Goal: Task Accomplishment & Management: Complete application form

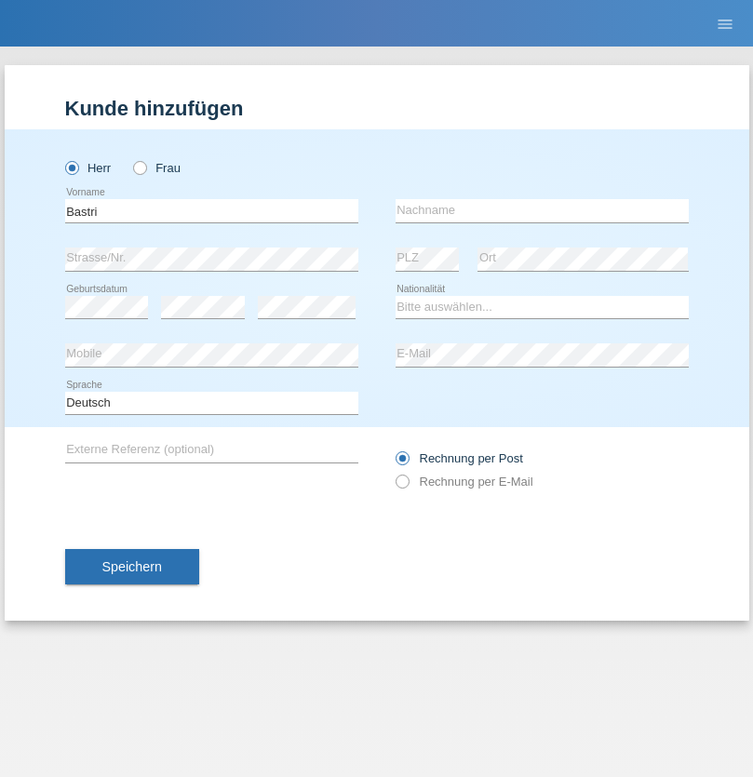
type input "Bastri"
click at [541, 210] on input "text" at bounding box center [541, 210] width 293 height 23
type input "Ajdari"
select select "MK"
select select "C"
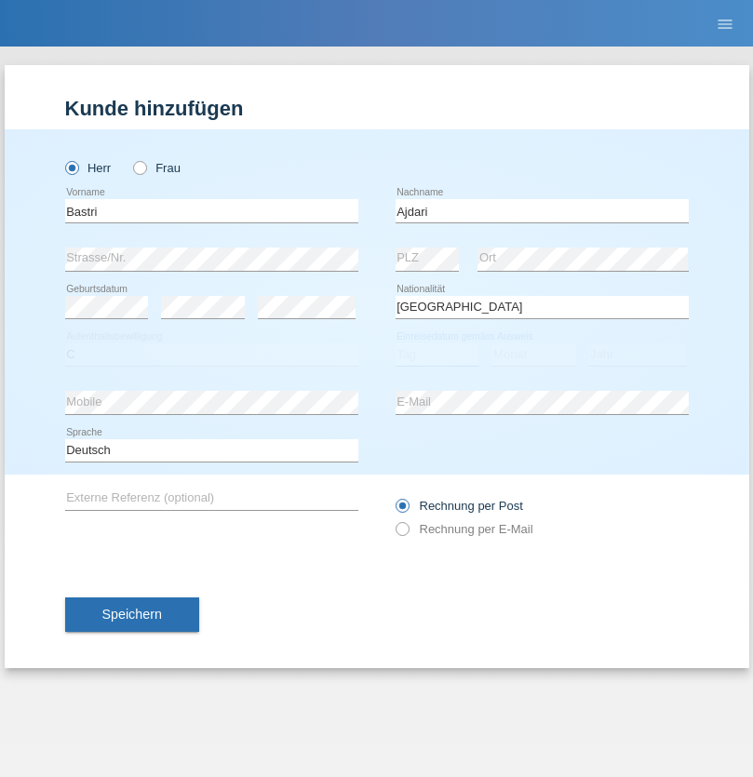
select select "01"
select select "02"
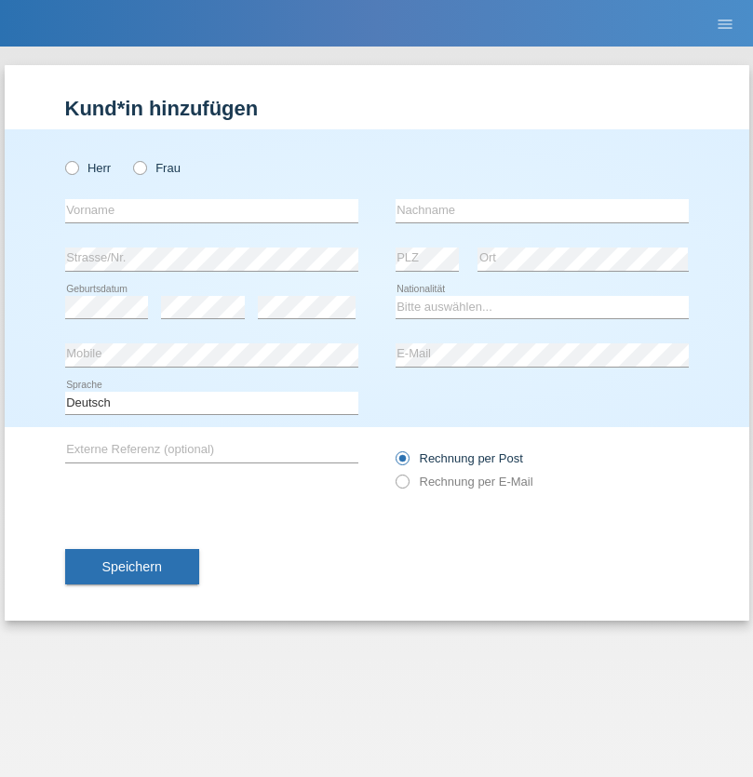
radio input "true"
click at [211, 210] on input "text" at bounding box center [211, 210] width 293 height 23
type input "Kushtrim"
click at [541, 210] on input "text" at bounding box center [541, 210] width 293 height 23
type input "Ajruli"
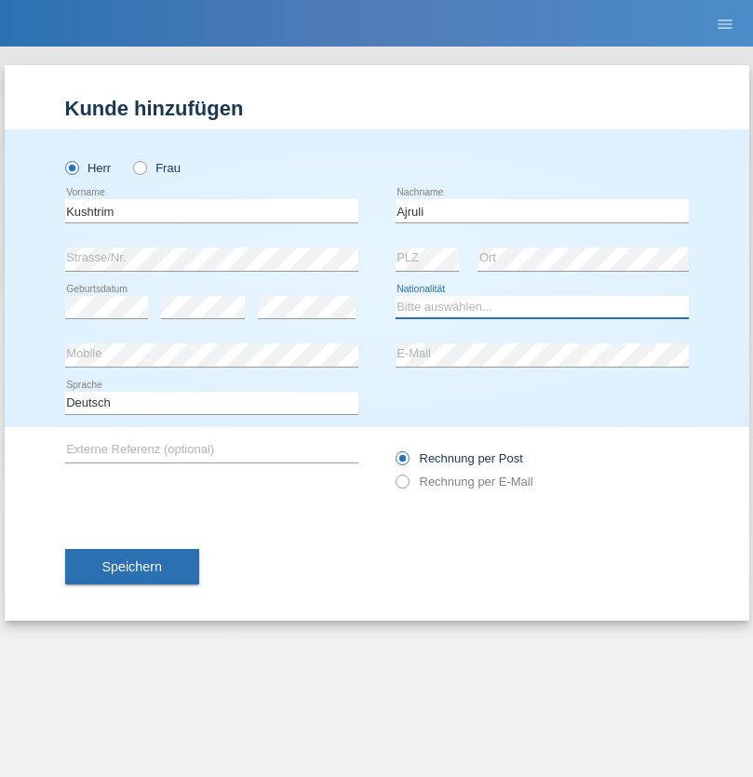
select select "MK"
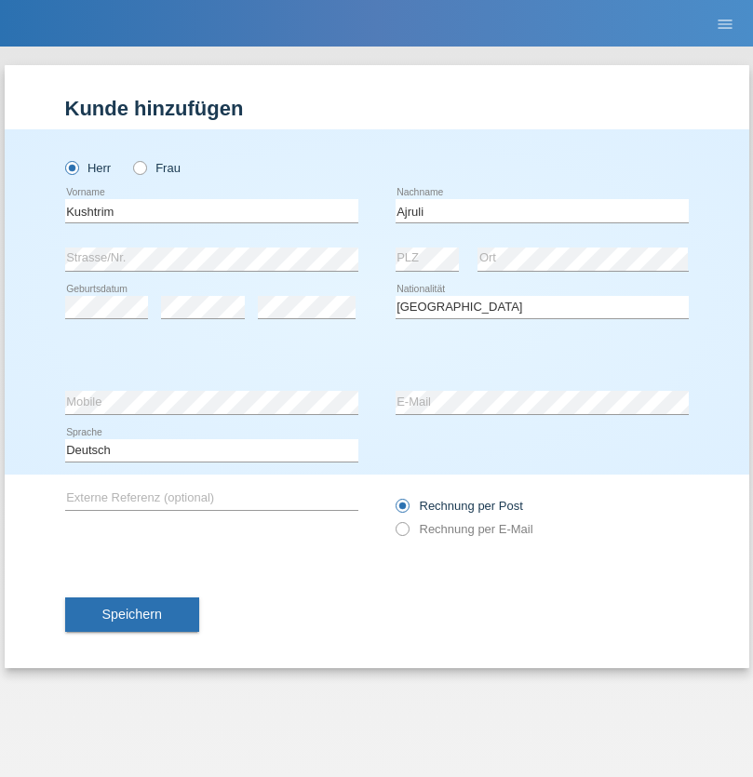
select select "C"
select select "18"
select select "09"
select select "2019"
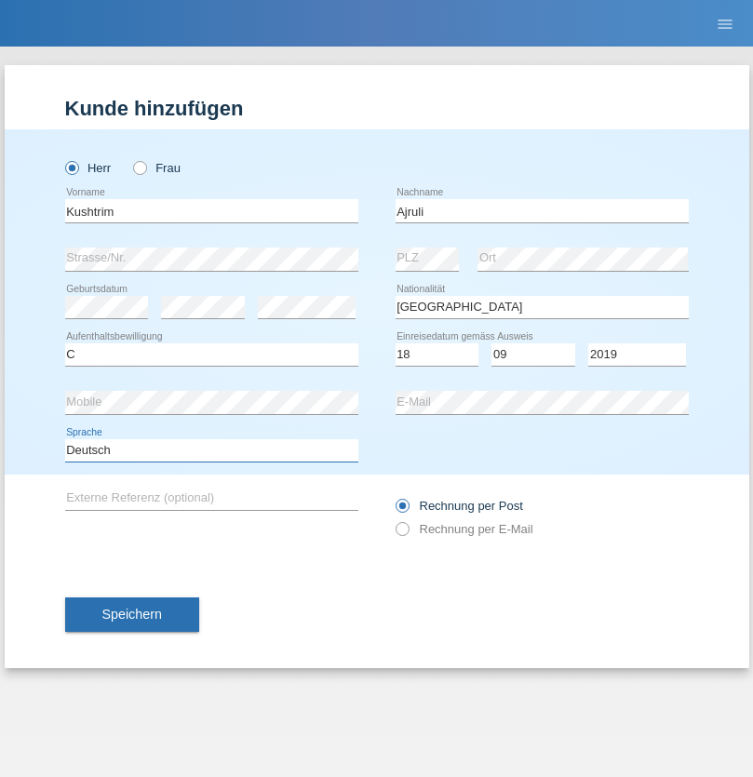
select select "en"
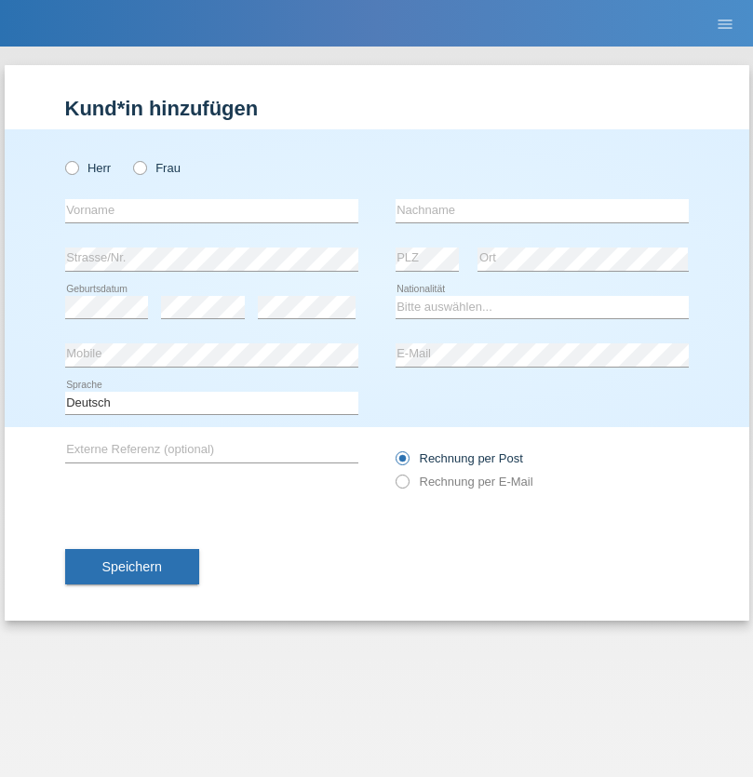
radio input "true"
click at [211, 210] on input "text" at bounding box center [211, 210] width 293 height 23
type input "Syed Donya Ali"
click at [541, 210] on input "text" at bounding box center [541, 210] width 293 height 23
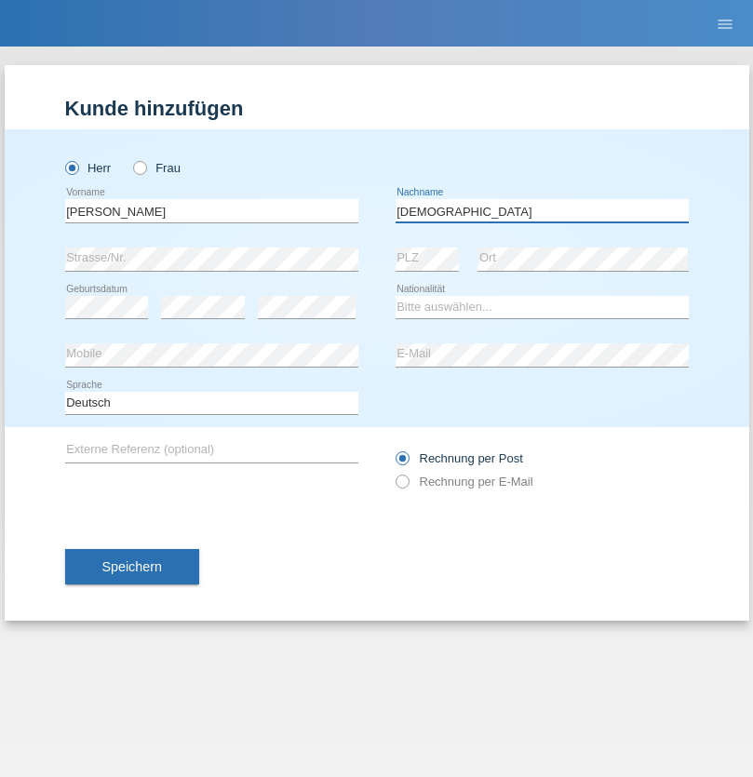
type input "Mosawi"
select select "AF"
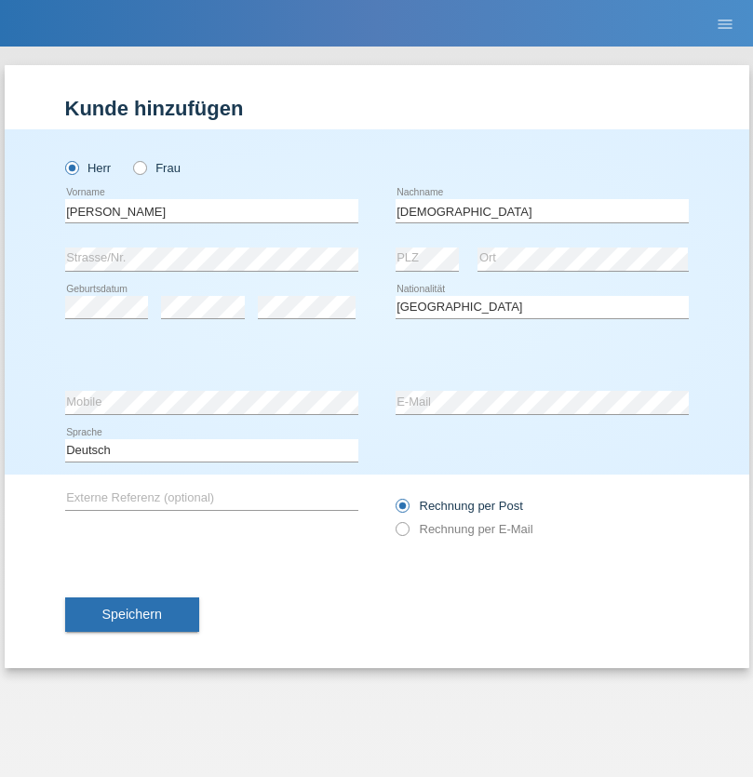
select select "C"
select select "30"
select select "12"
select select "2015"
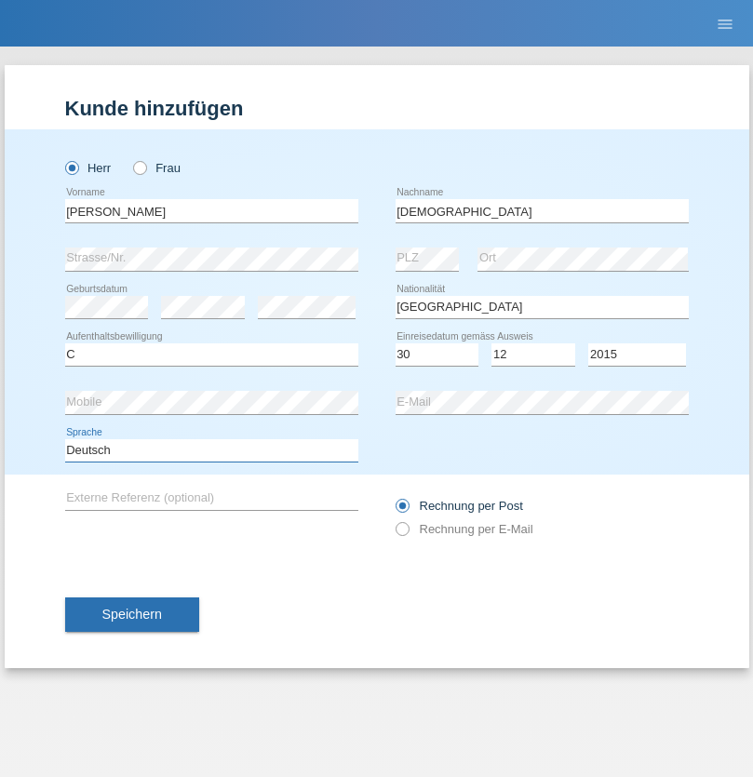
select select "en"
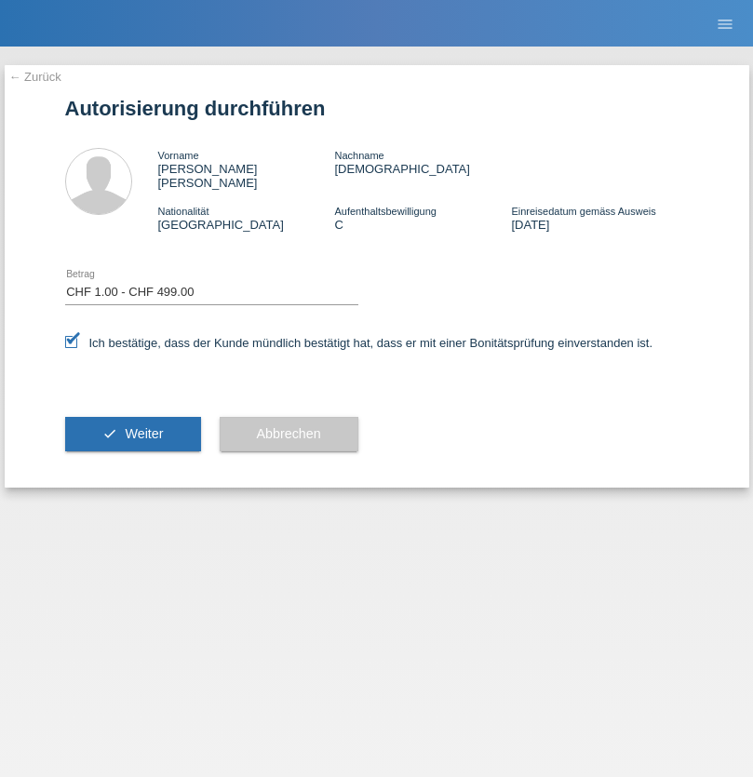
select select "1"
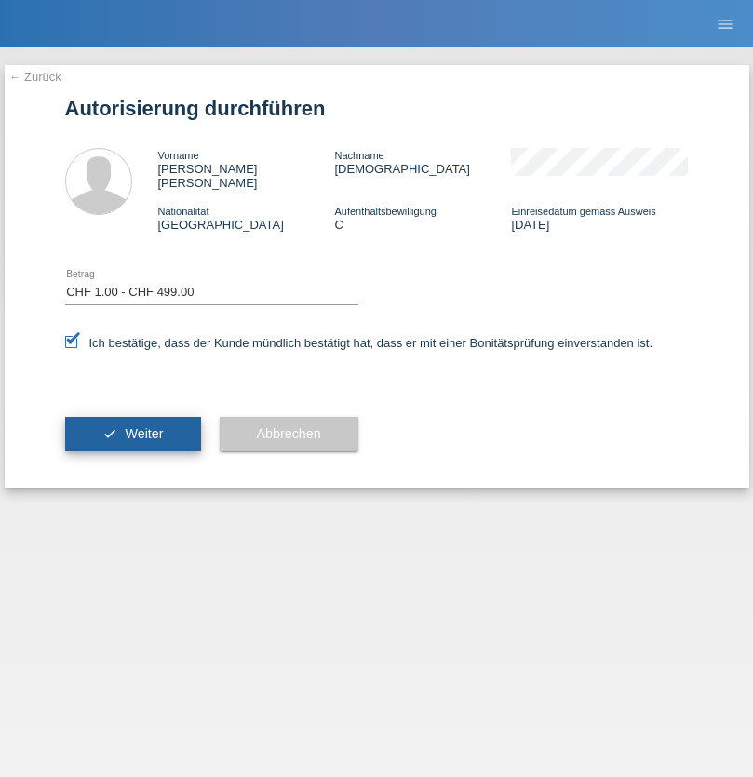
click at [132, 426] on span "Weiter" at bounding box center [144, 433] width 38 height 15
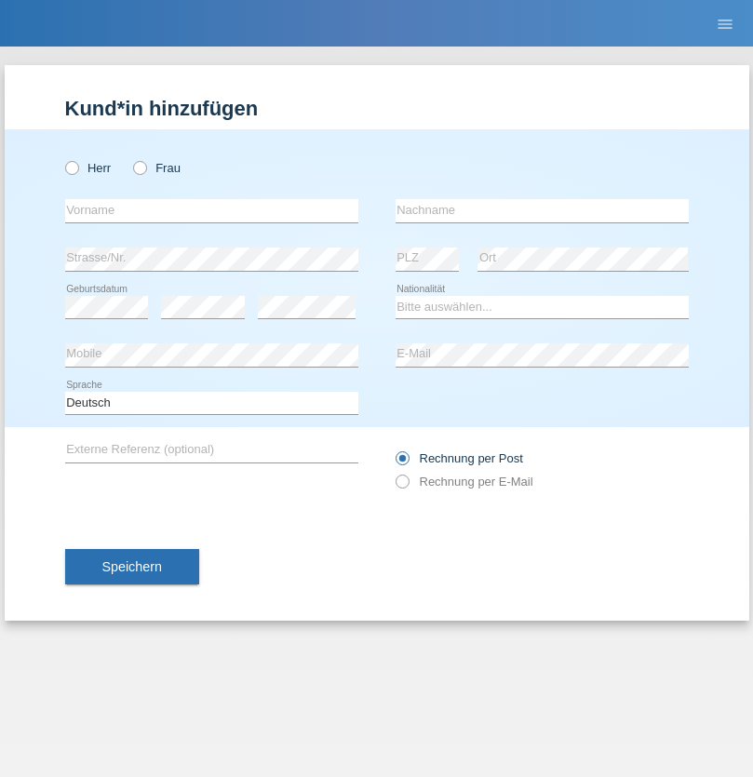
radio input "true"
click at [211, 210] on input "text" at bounding box center [211, 210] width 293 height 23
type input "Sebastian"
click at [541, 210] on input "text" at bounding box center [541, 210] width 293 height 23
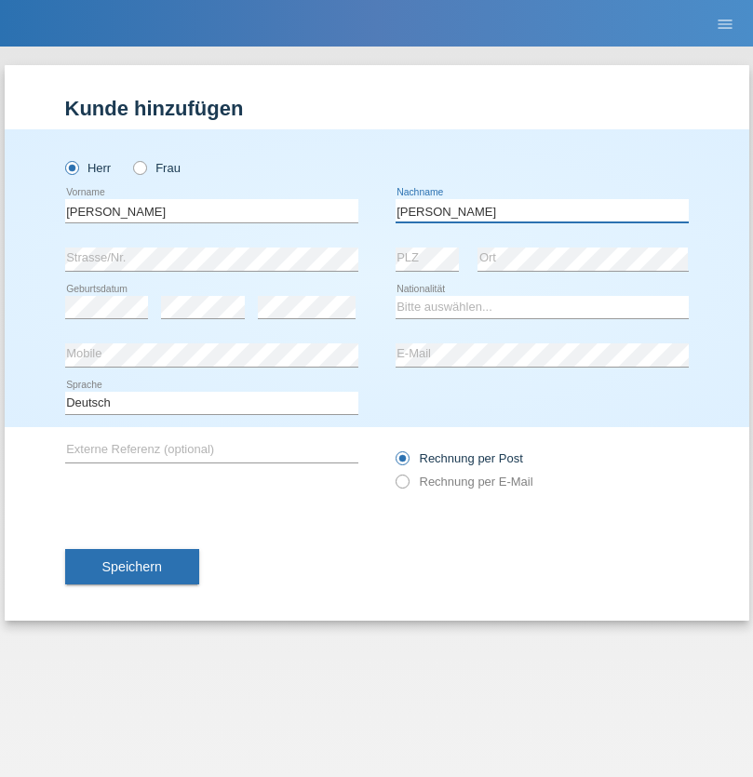
type input "Kuczynski"
select select "PL"
select select "C"
select select "16"
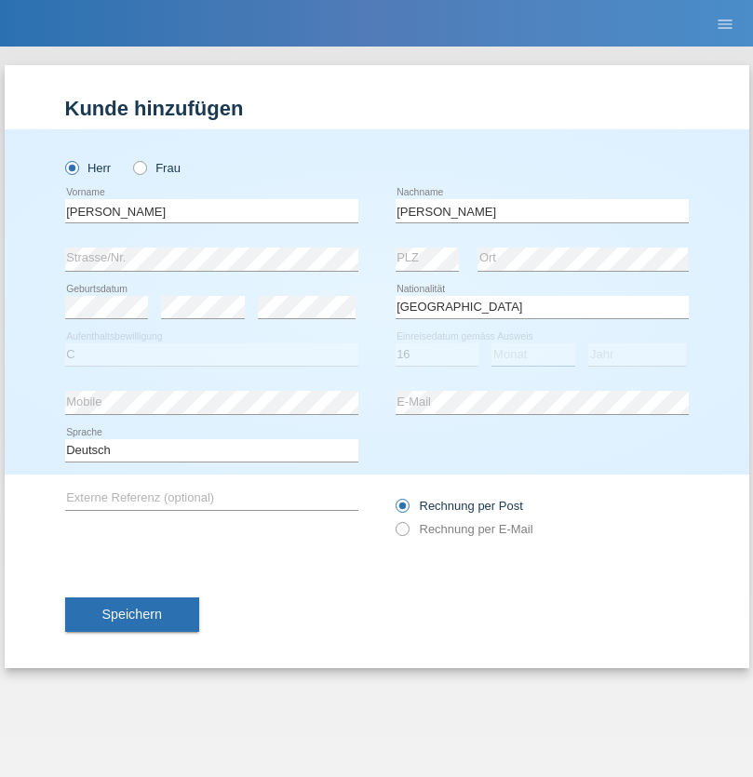
select select "04"
select select "2010"
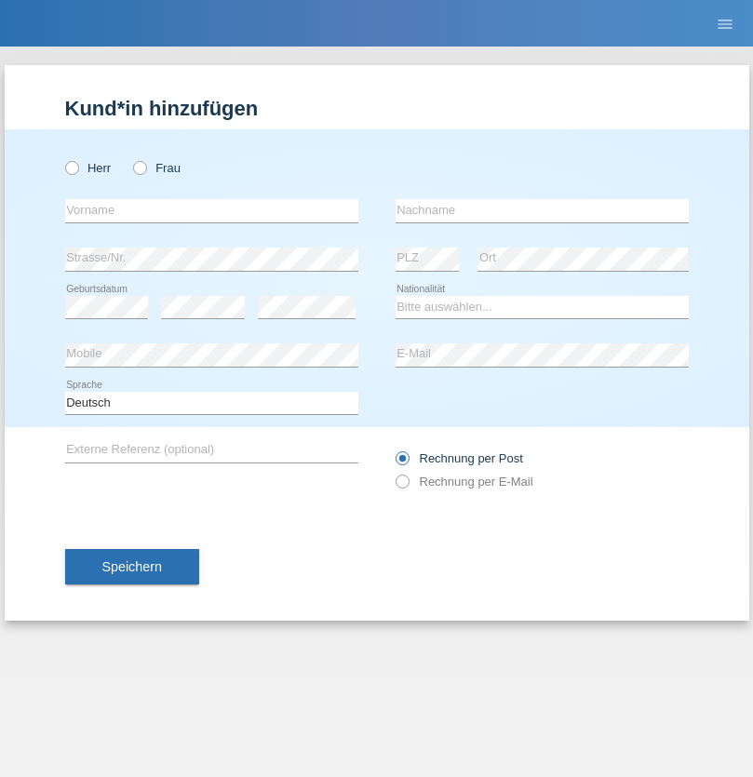
radio input "true"
click at [211, 210] on input "text" at bounding box center [211, 210] width 293 height 23
type input "Denise"
click at [541, 210] on input "text" at bounding box center [541, 210] width 293 height 23
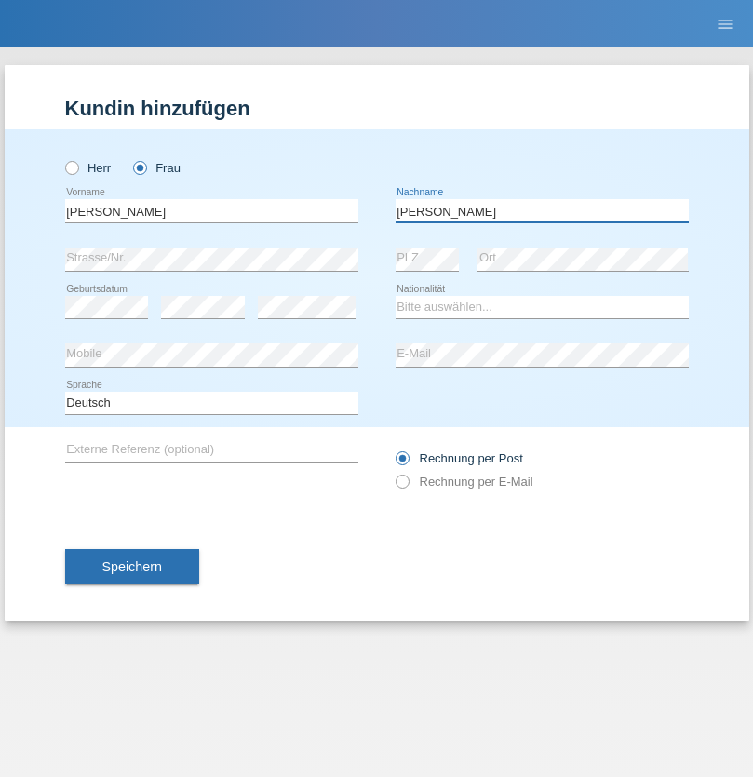
type input "Edward"
select select "CH"
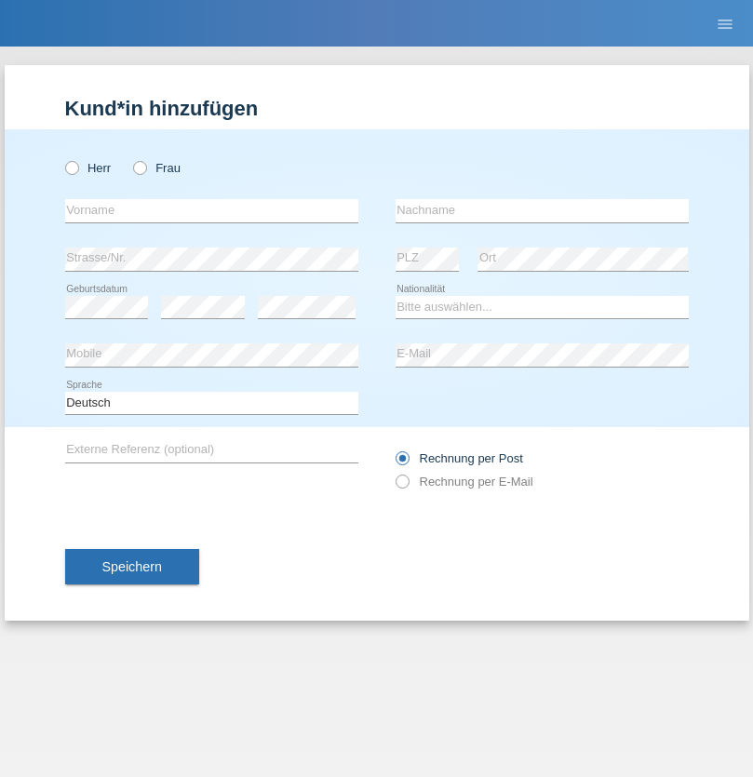
radio input "true"
click at [211, 210] on input "text" at bounding box center [211, 210] width 293 height 23
type input "Luca"
click at [541, 210] on input "text" at bounding box center [541, 210] width 293 height 23
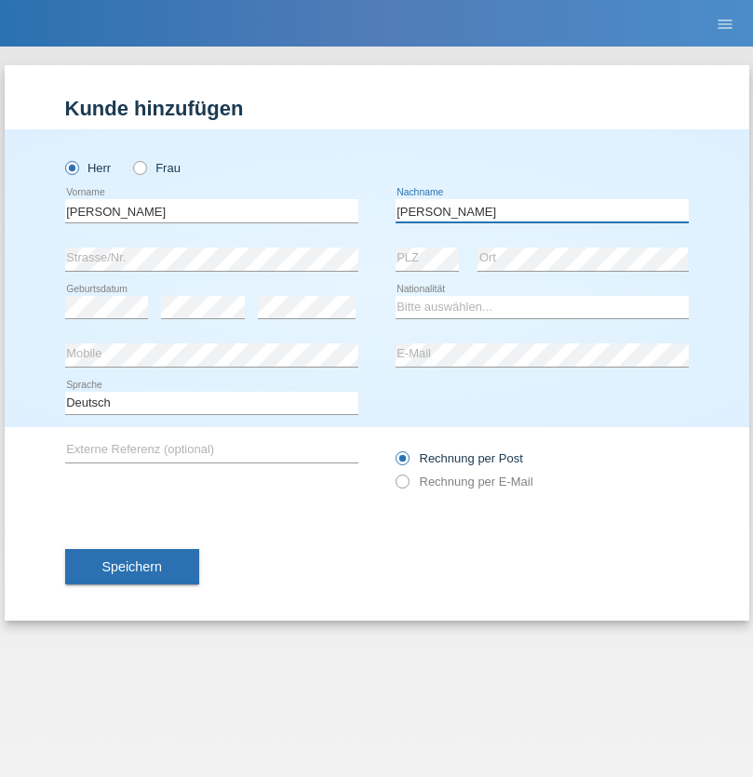
type input "Meier"
select select "CH"
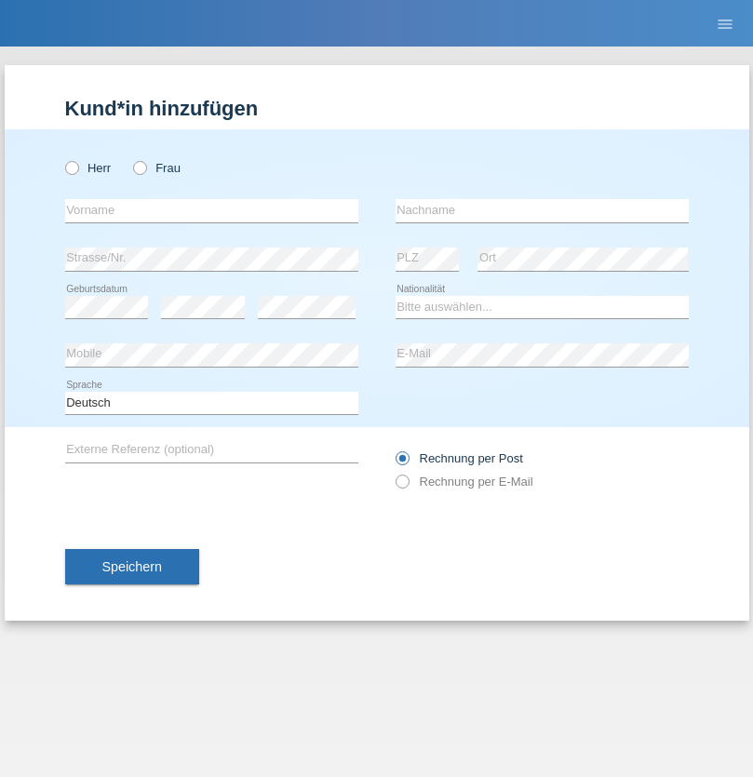
radio input "true"
click at [211, 210] on input "text" at bounding box center [211, 210] width 293 height 23
type input "Alban"
click at [541, 210] on input "text" at bounding box center [541, 210] width 293 height 23
type input "Selmonaj"
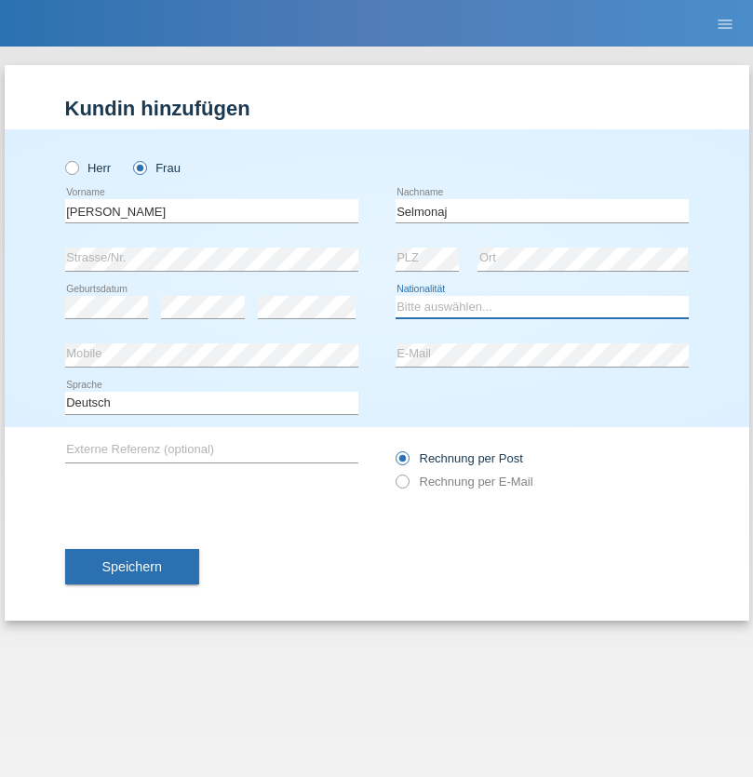
select select "CH"
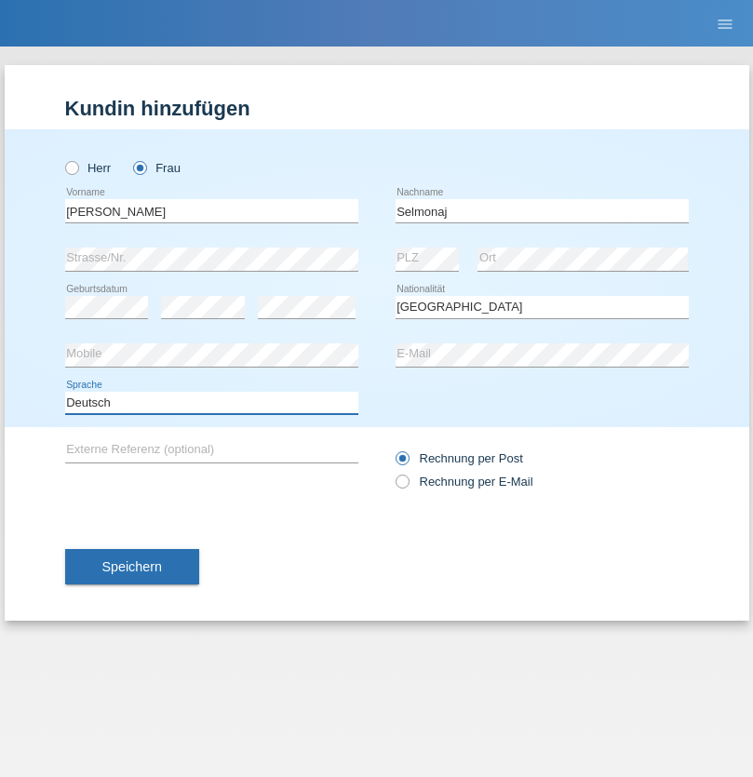
select select "en"
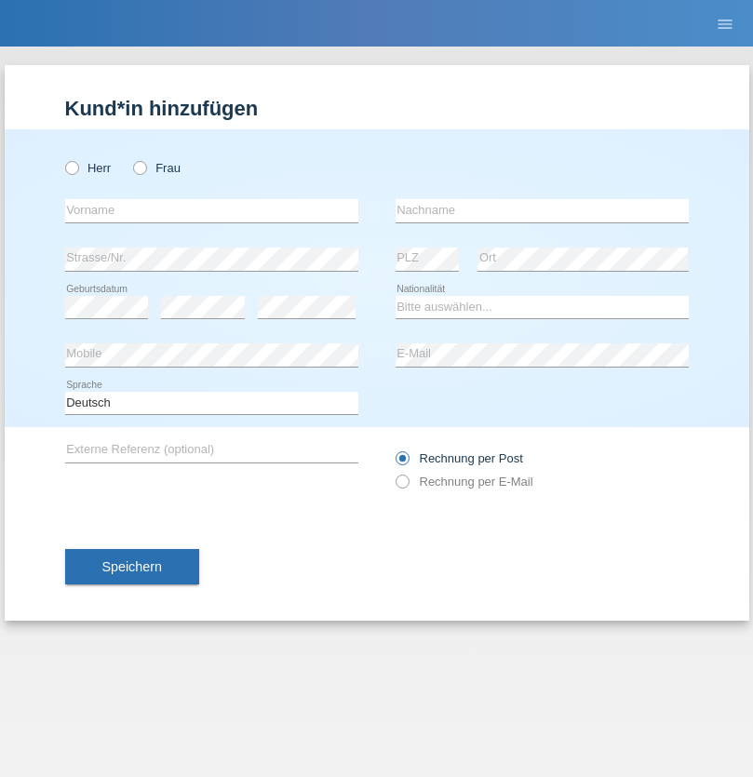
radio input "true"
click at [211, 210] on input "text" at bounding box center [211, 210] width 293 height 23
type input "[PERSON_NAME]"
click at [541, 210] on input "text" at bounding box center [541, 210] width 293 height 23
type input "Mehlhorn"
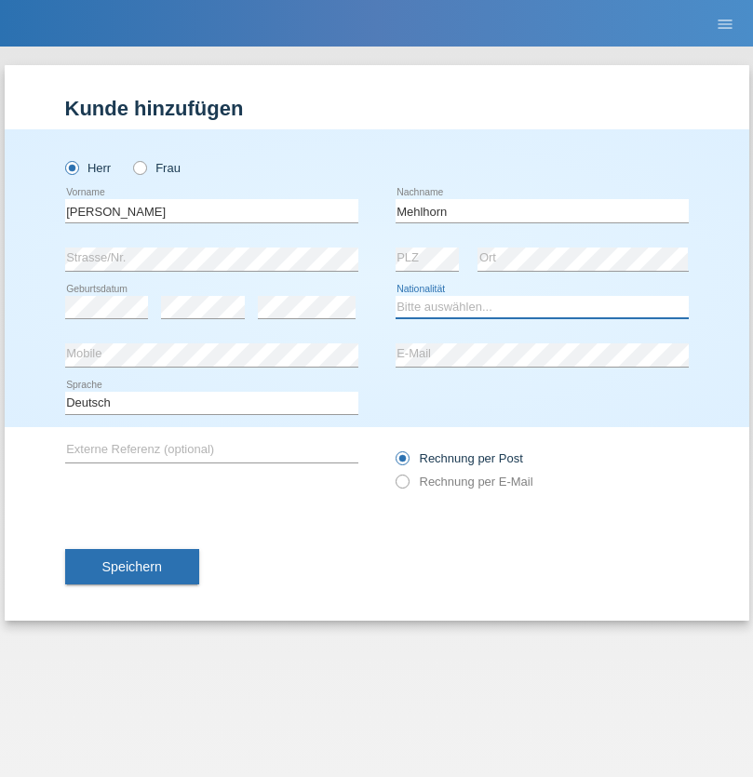
select select "CH"
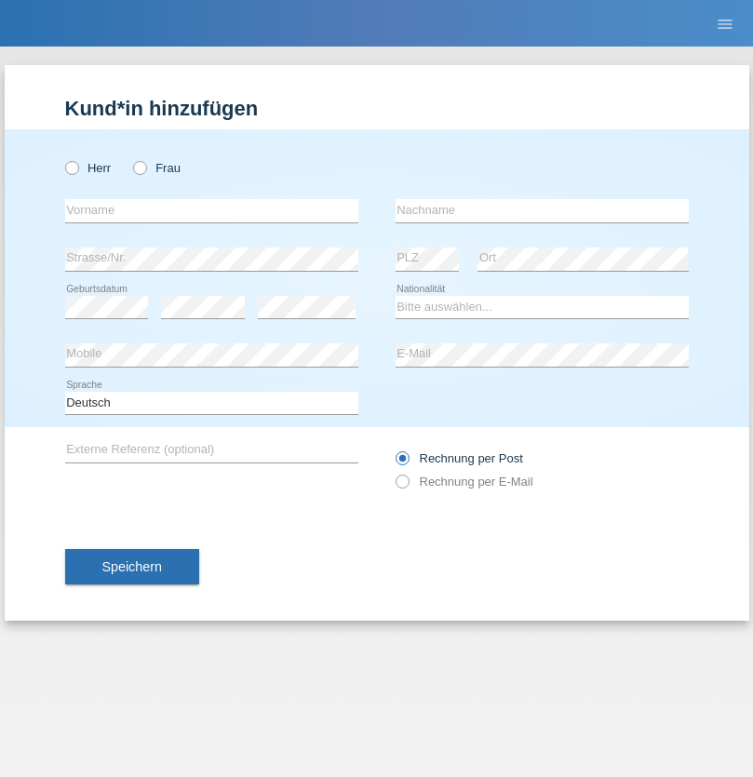
radio input "true"
click at [211, 210] on input "text" at bounding box center [211, 210] width 293 height 23
type input "Cristina"
click at [541, 210] on input "text" at bounding box center [541, 210] width 293 height 23
type input "Papuc"
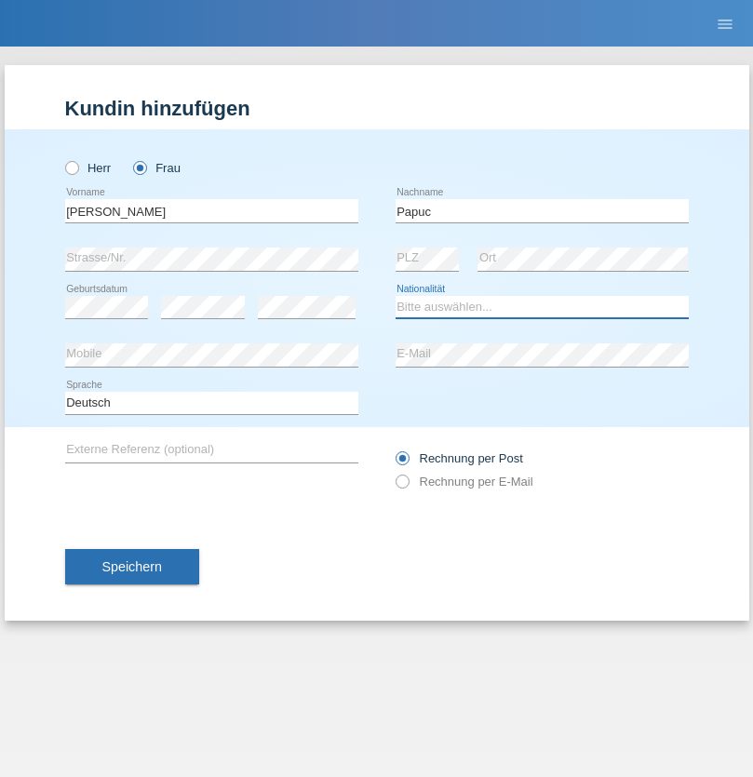
select select "RO"
select select "C"
select select "30"
select select "07"
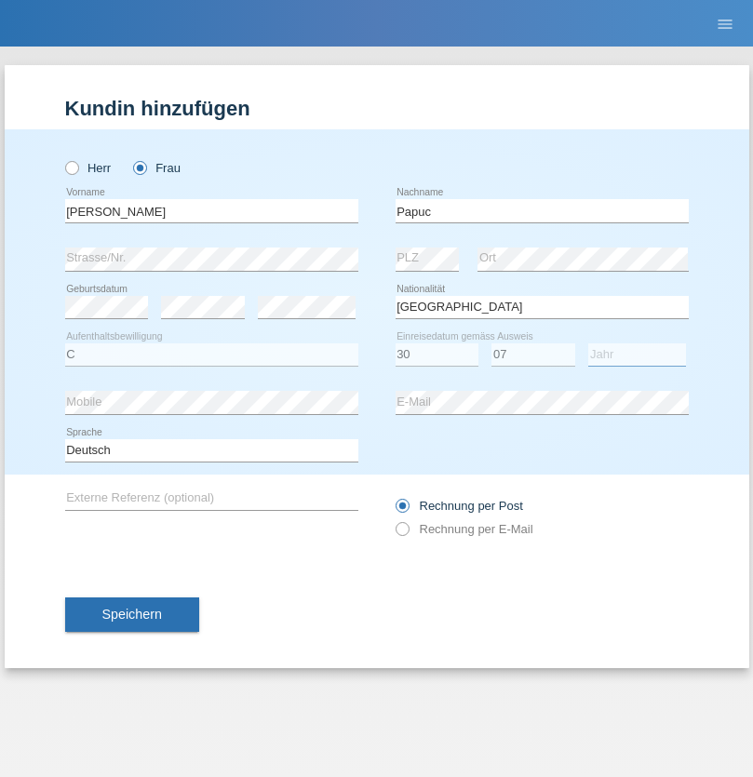
select select "2019"
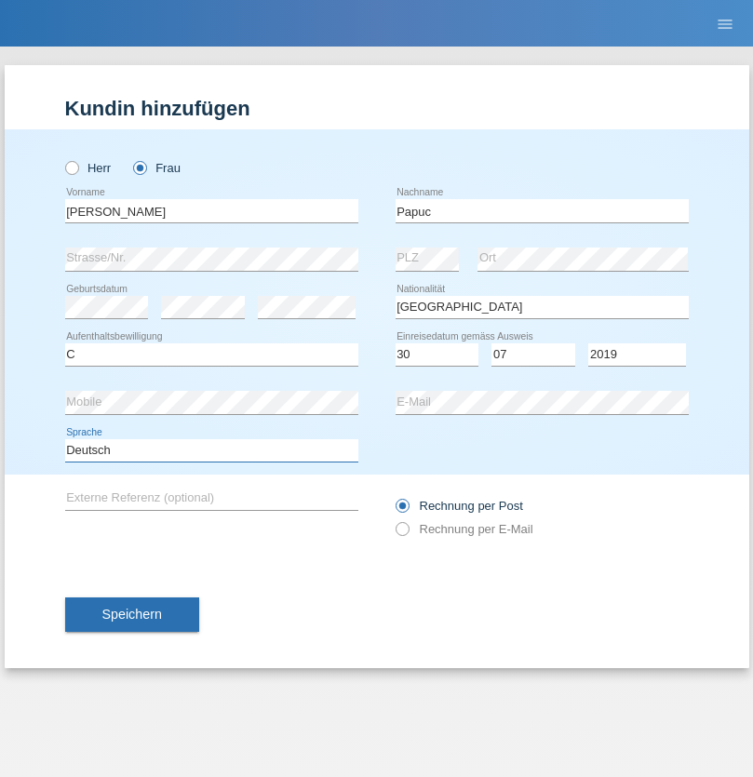
select select "en"
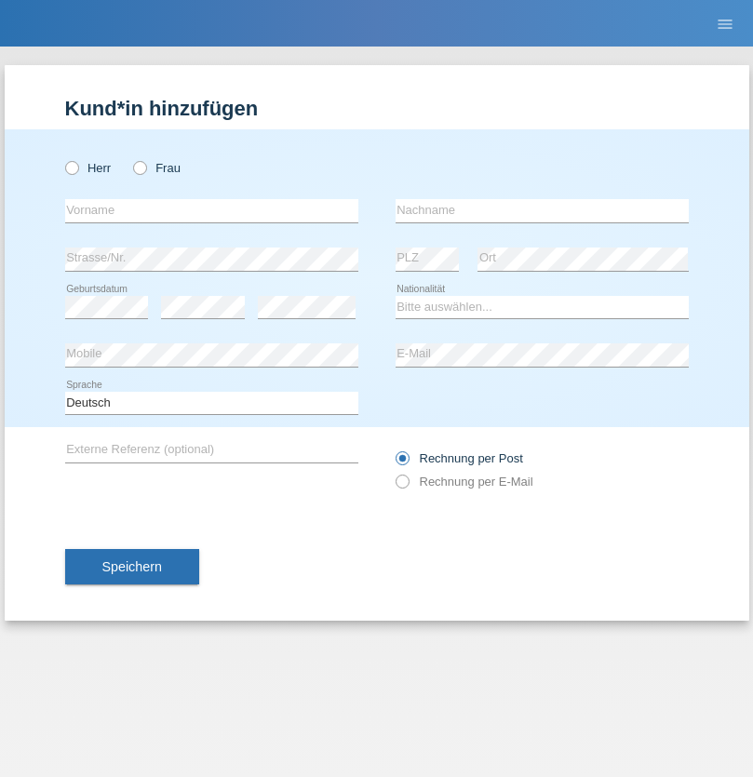
radio input "true"
click at [211, 210] on input "text" at bounding box center [211, 210] width 293 height 23
type input "Dikbaş"
click at [541, 210] on input "text" at bounding box center [541, 210] width 293 height 23
type input "Nuray"
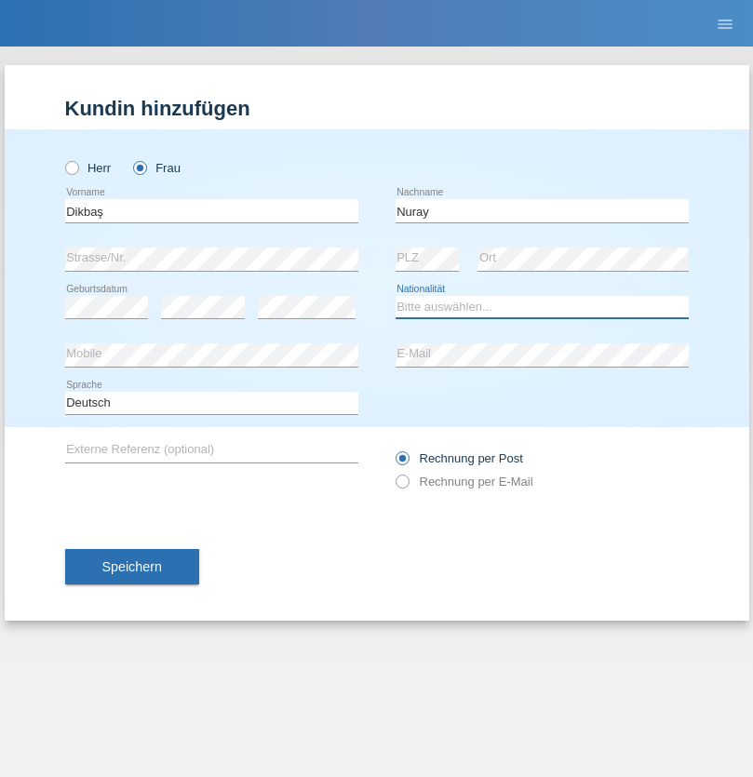
select select "TR"
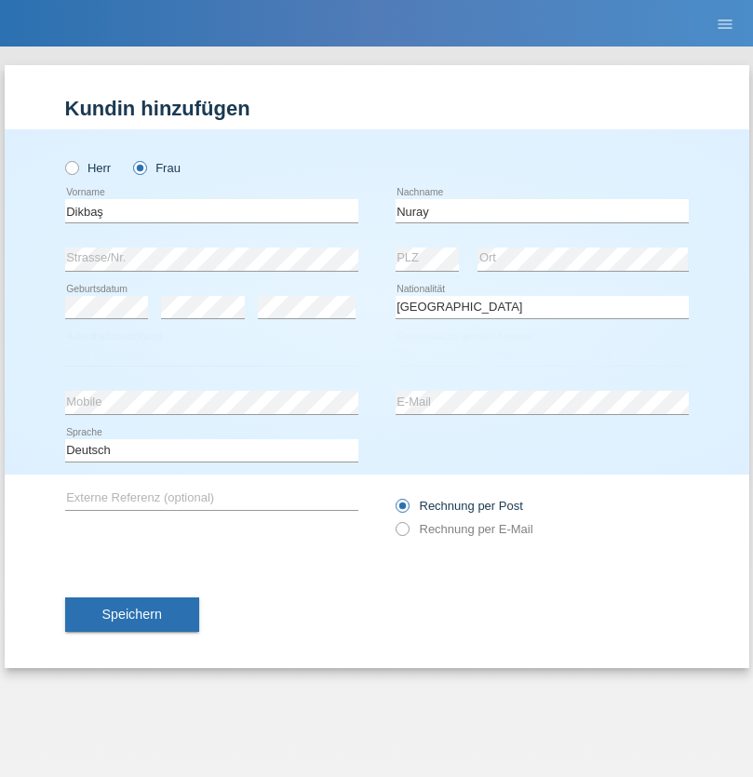
select select "C"
select select "09"
select select "11"
select select "1994"
